Goal: Check status: Check status

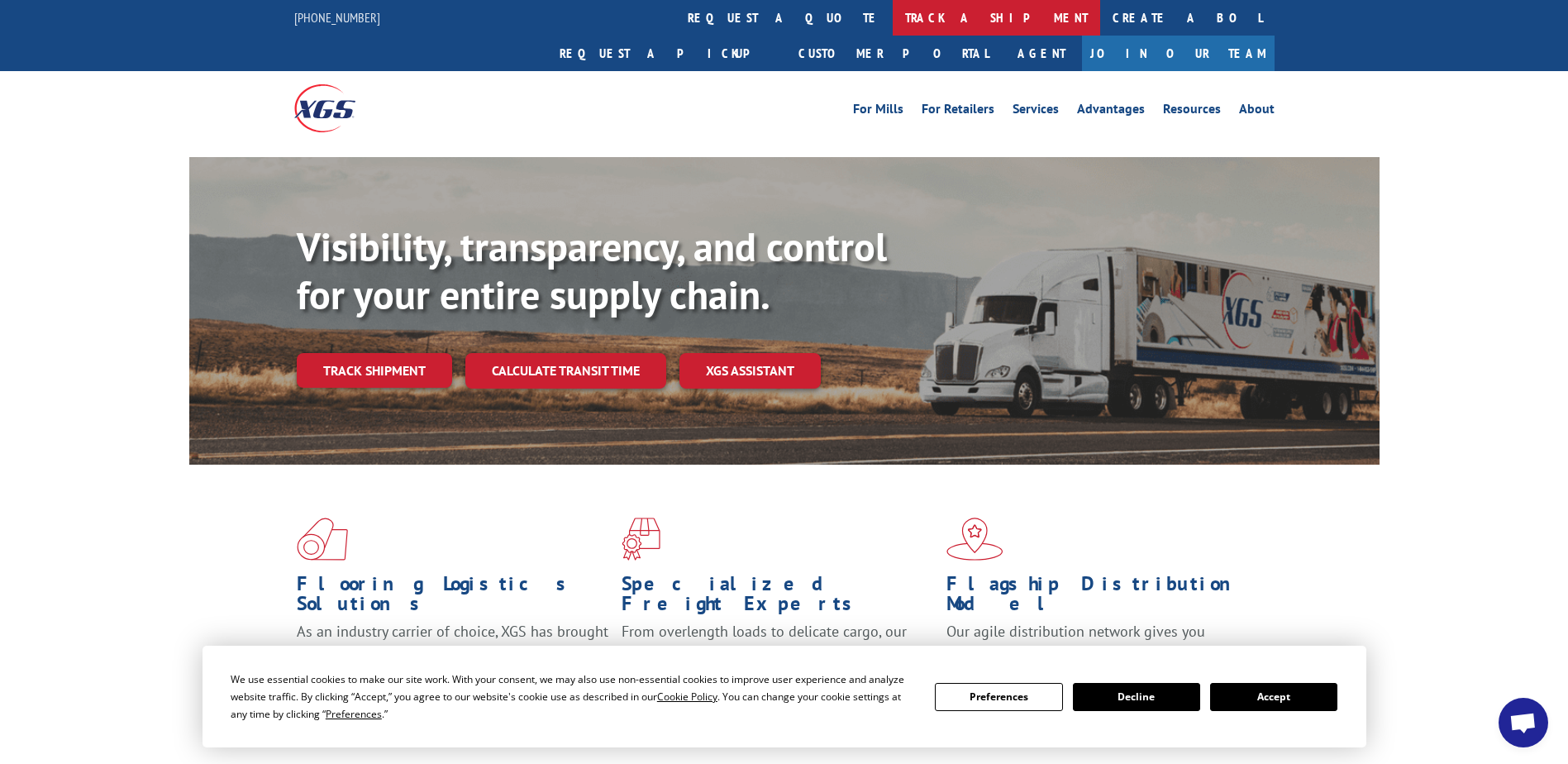
click at [892, 5] on link "track a shipment" at bounding box center [996, 17] width 208 height 36
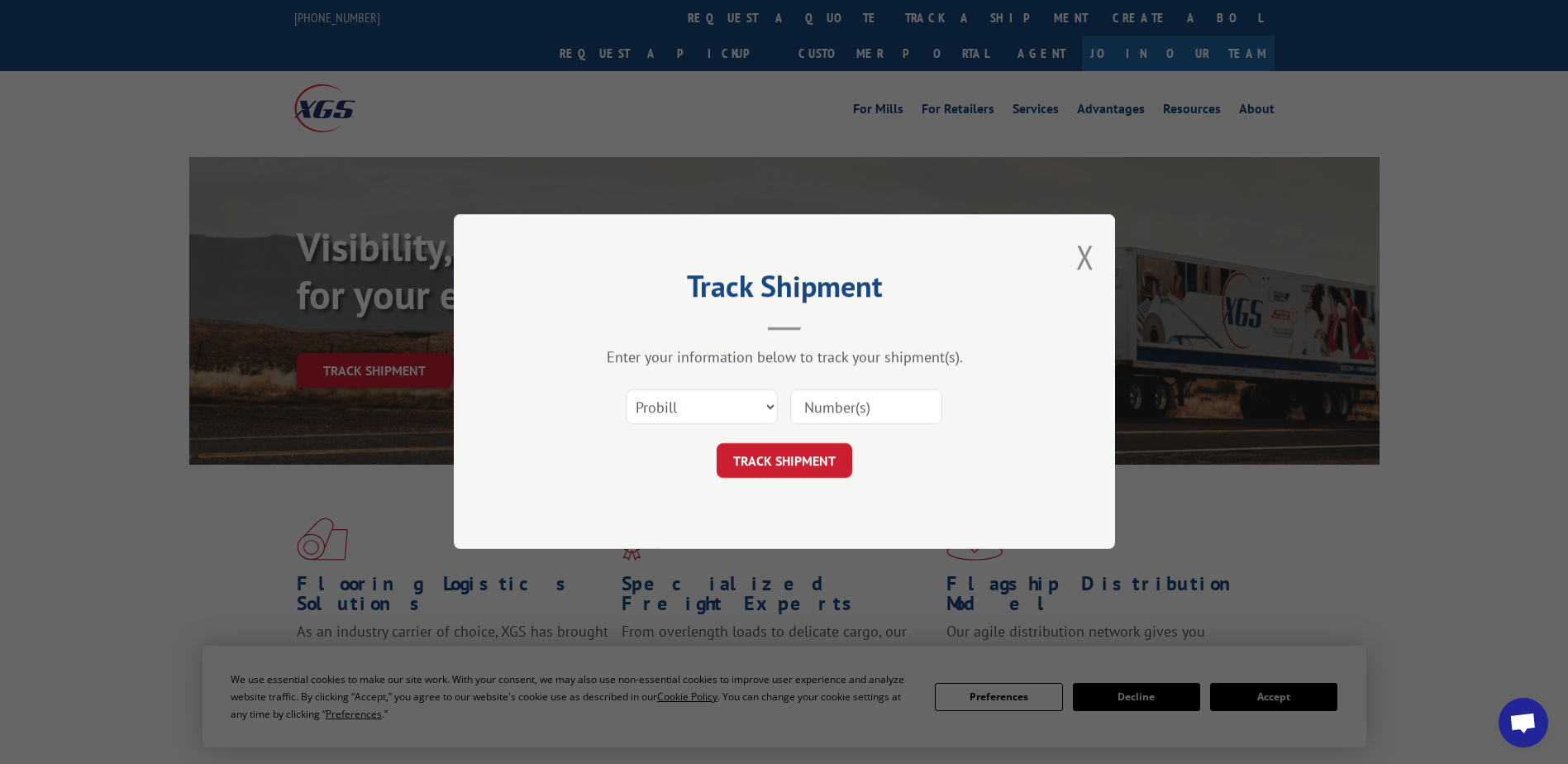
click at [877, 416] on input at bounding box center [866, 407] width 152 height 35
paste input "15347944"
type input "15347944"
click at [837, 454] on button "TRACK SHIPMENT" at bounding box center [784, 461] width 136 height 35
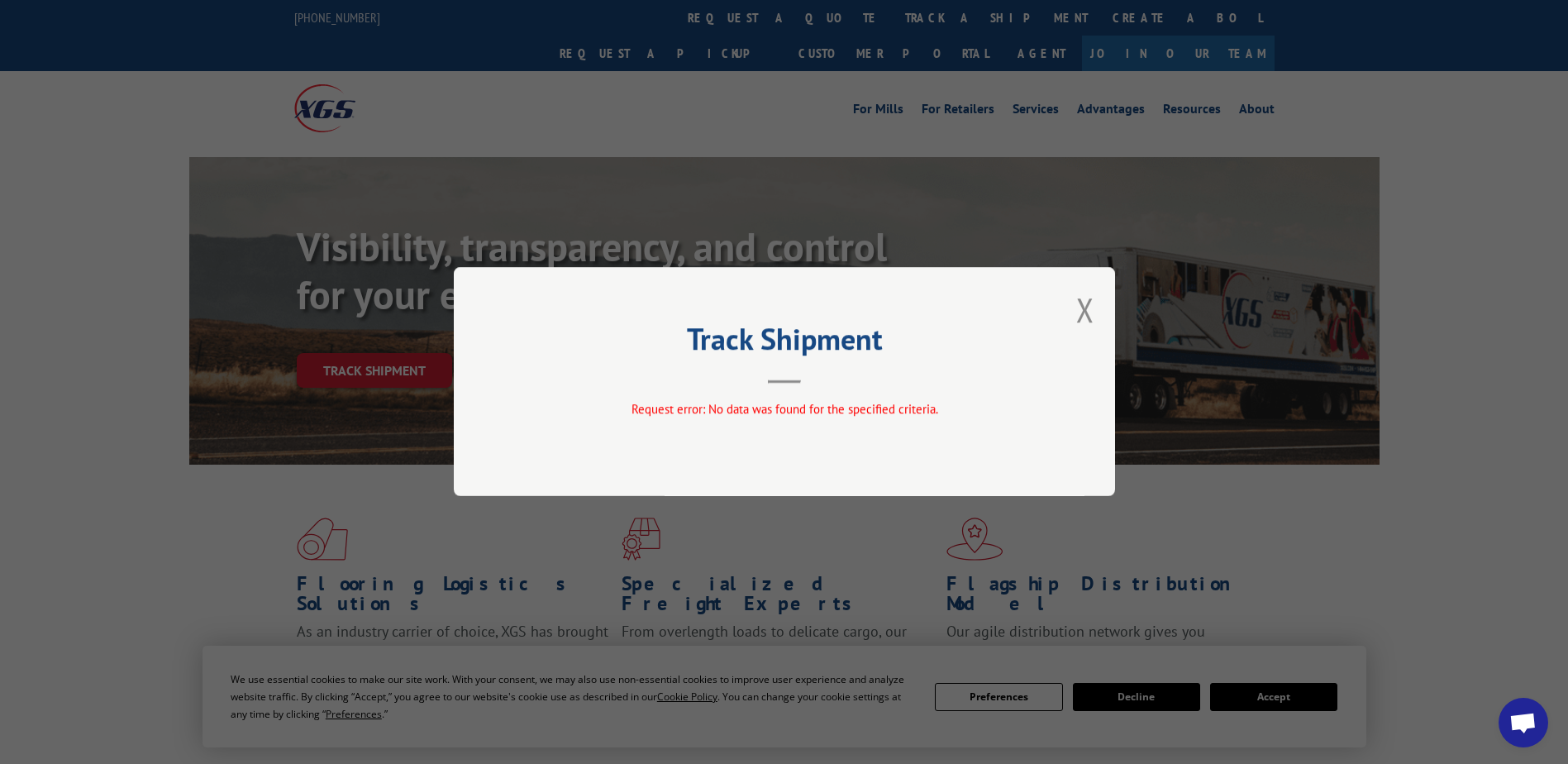
click at [1096, 318] on div "Track Shipment Request error: No data was found for the specified criteria." at bounding box center [784, 381] width 661 height 229
click at [1089, 313] on button "Close modal" at bounding box center [1085, 310] width 18 height 44
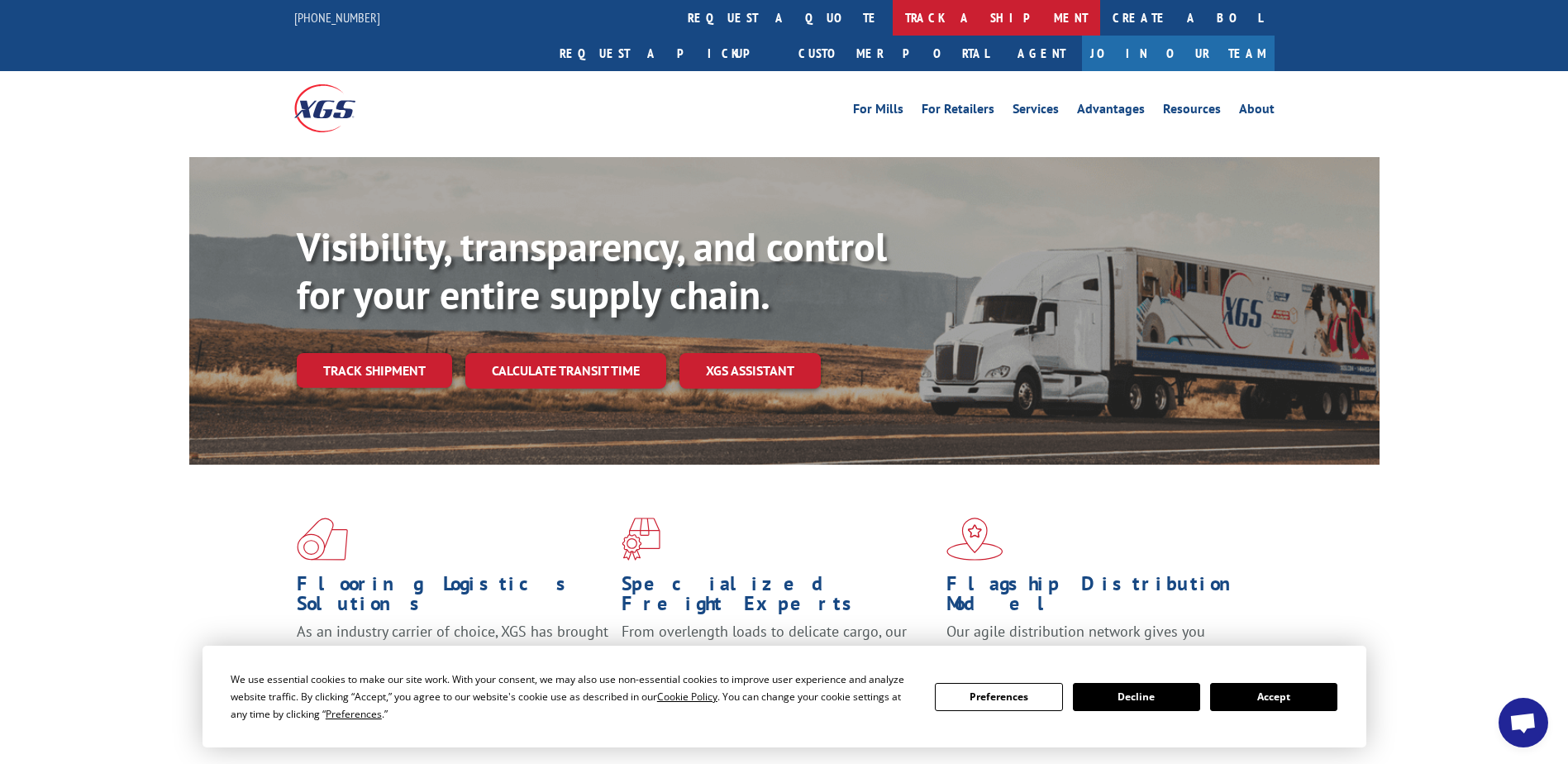
click at [892, 23] on link "track a shipment" at bounding box center [996, 17] width 208 height 36
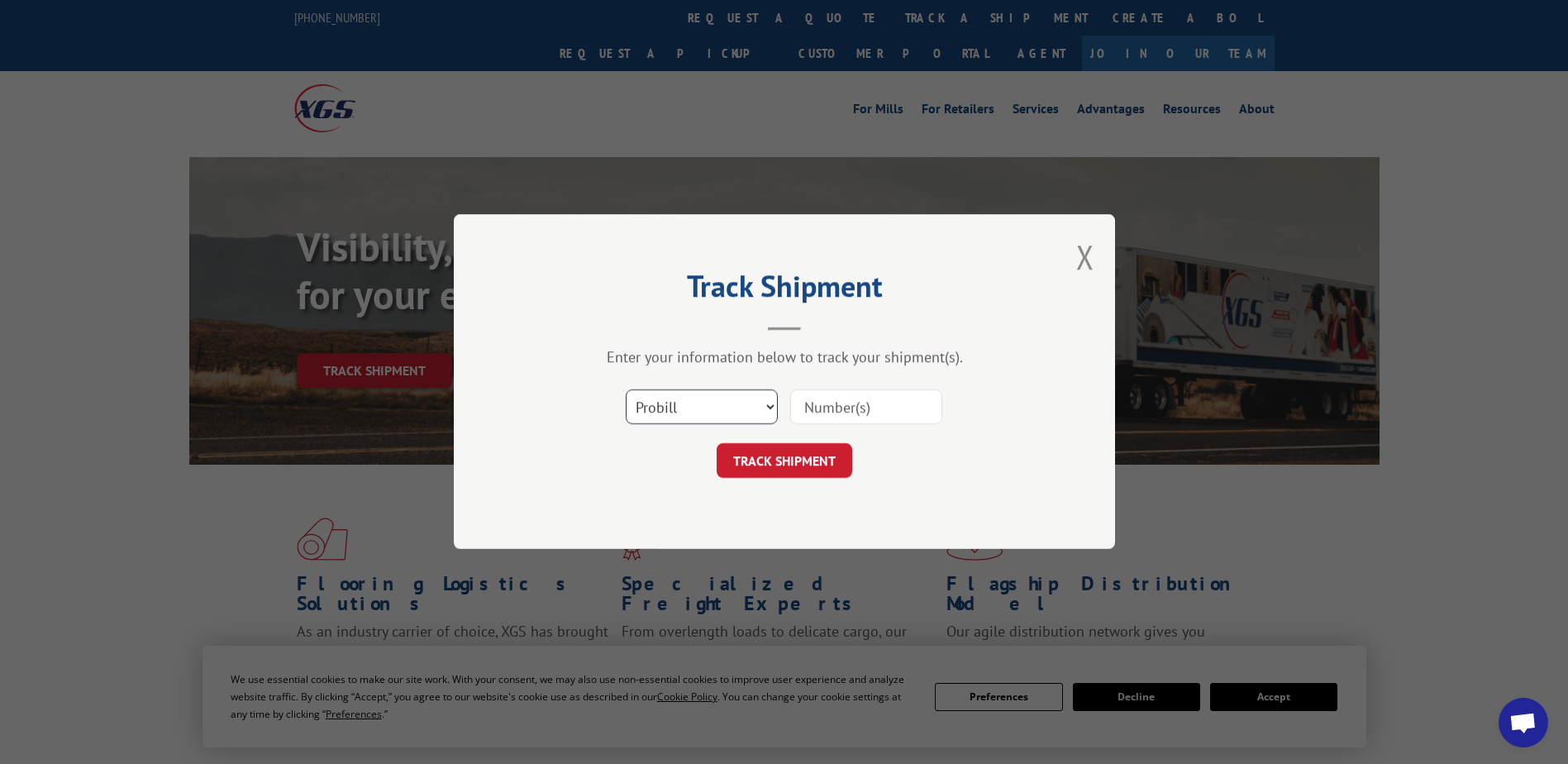
click at [774, 409] on select "Select category... Probill BOL PO" at bounding box center [701, 407] width 152 height 35
select select "bol"
click at [626, 390] on select "Select category... Probill BOL PO" at bounding box center [701, 407] width 152 height 35
click at [839, 413] on input at bounding box center [866, 407] width 152 height 35
paste input "15347944"
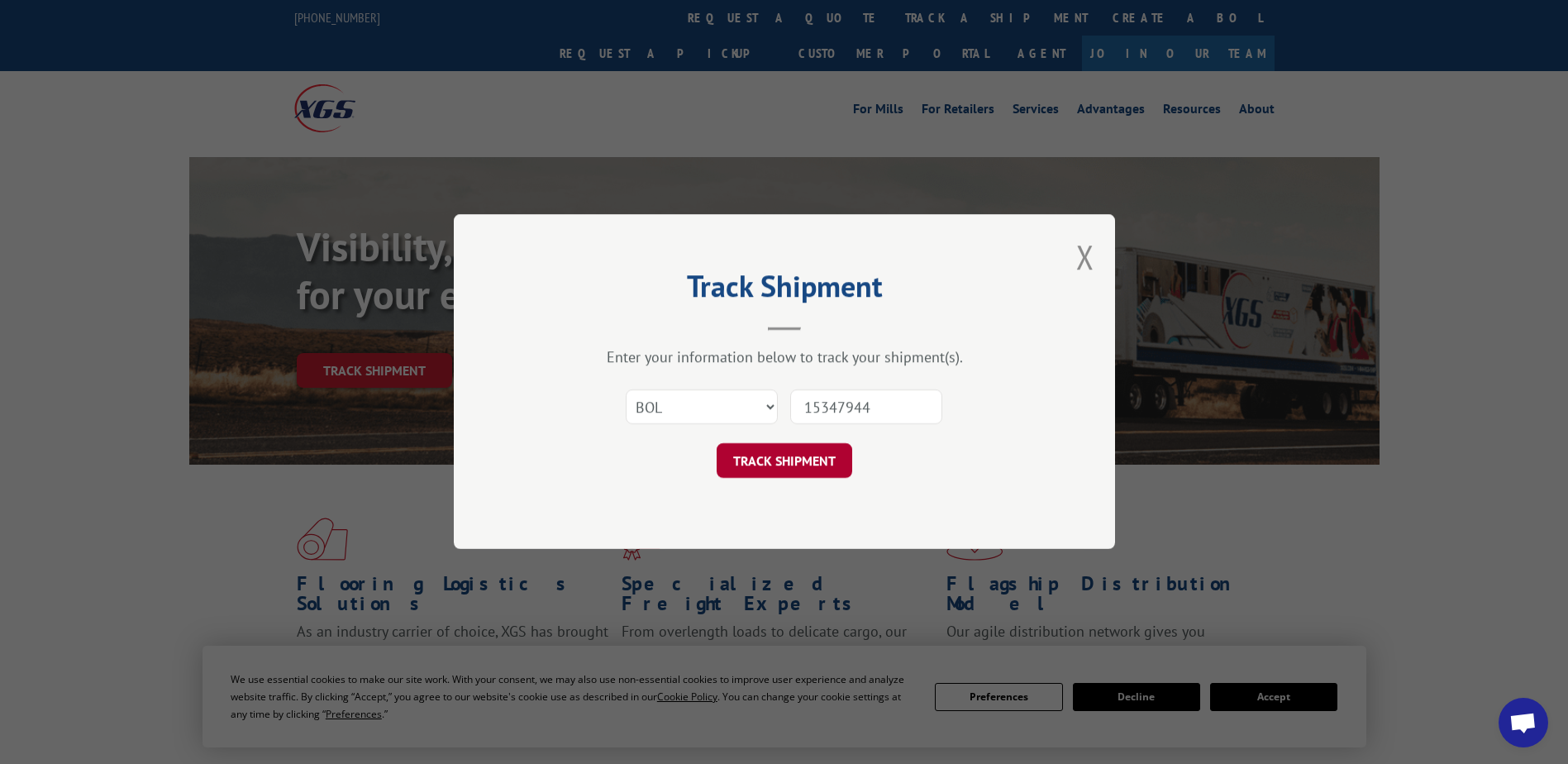
type input "15347944"
click at [796, 451] on button "TRACK SHIPMENT" at bounding box center [784, 461] width 136 height 35
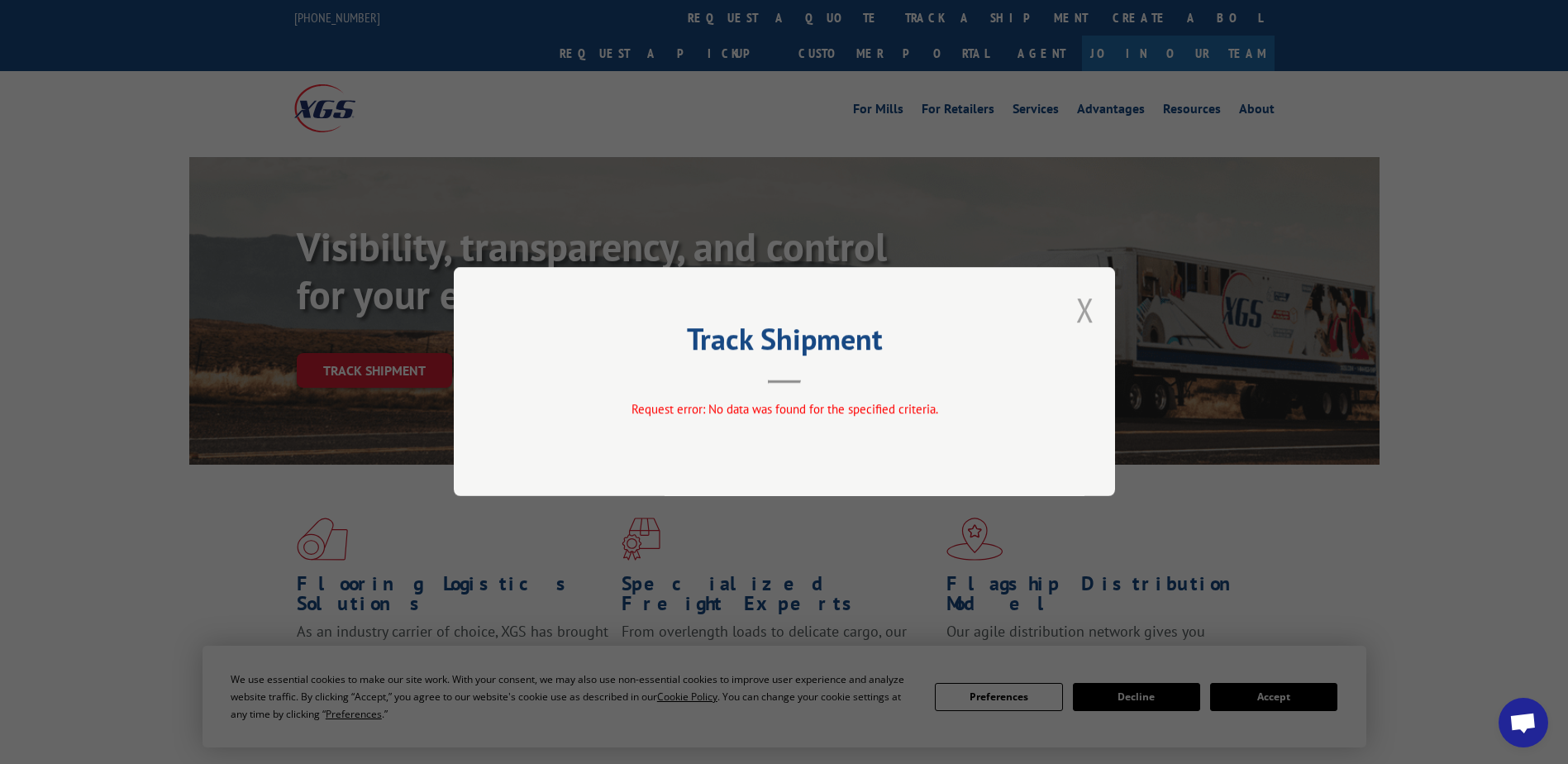
click at [1085, 307] on button "Close modal" at bounding box center [1085, 310] width 18 height 44
